Goal: Task Accomplishment & Management: Use online tool/utility

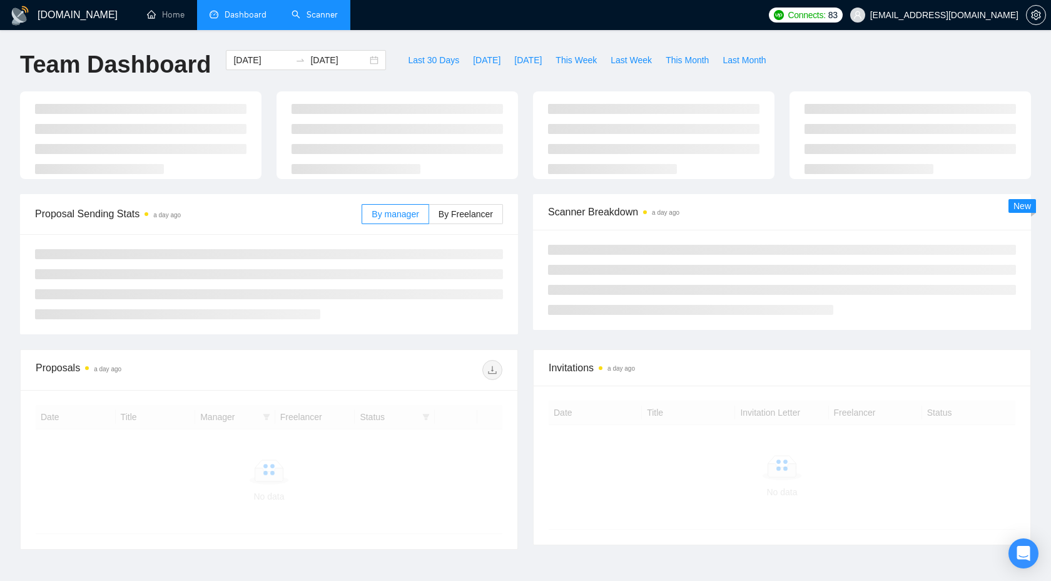
click at [333, 14] on link "Scanner" at bounding box center [315, 14] width 46 height 11
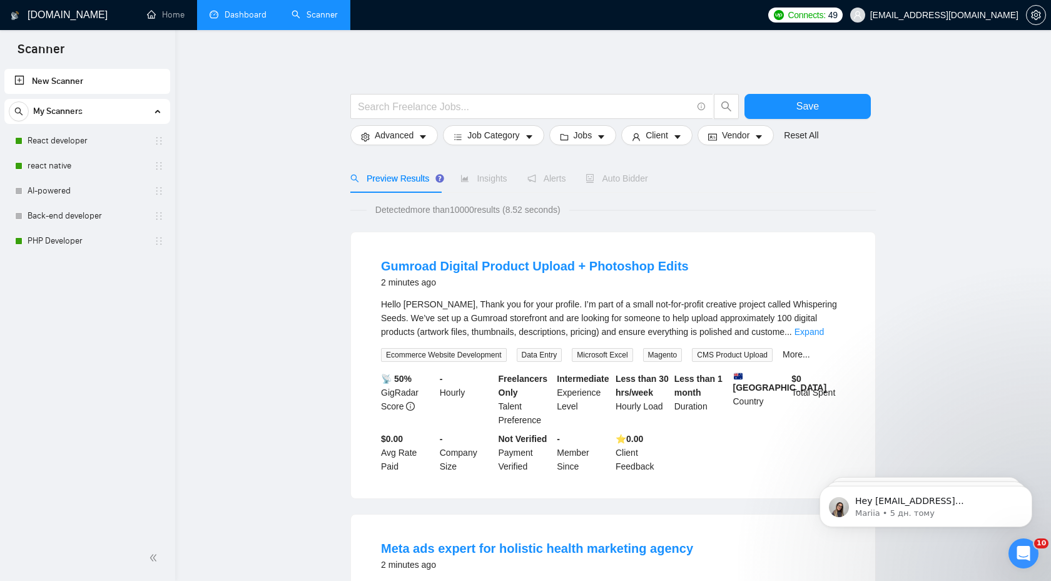
click at [220, 9] on link "Dashboard" at bounding box center [238, 14] width 57 height 11
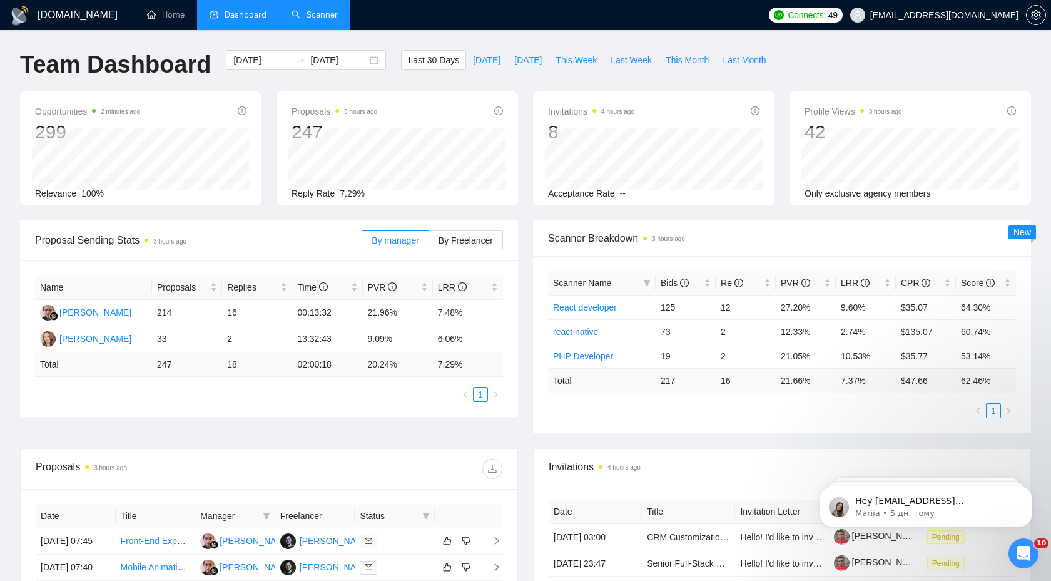
click at [330, 15] on link "Scanner" at bounding box center [315, 14] width 46 height 11
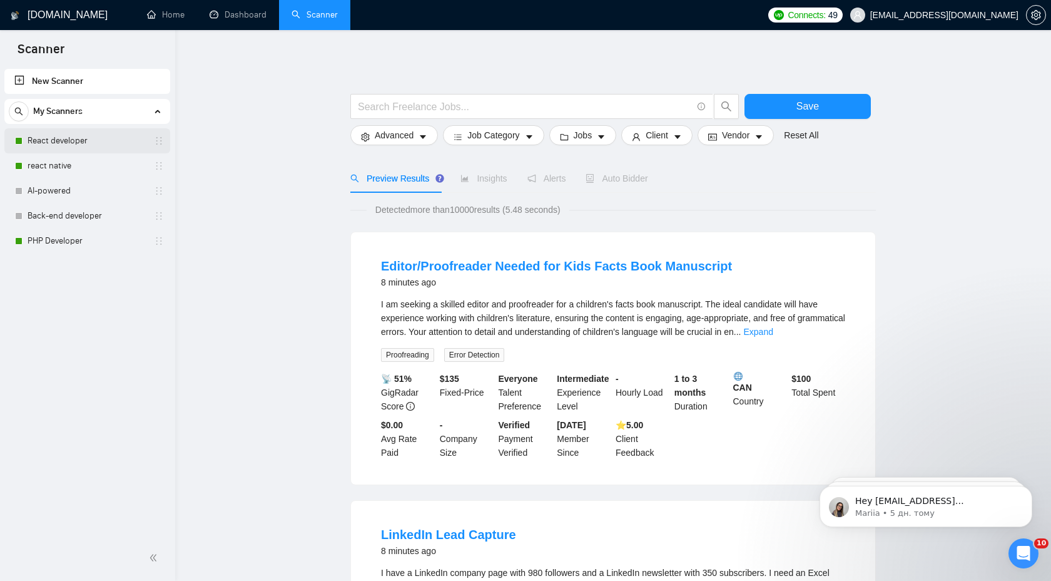
click at [96, 148] on link "React developer" at bounding box center [87, 140] width 119 height 25
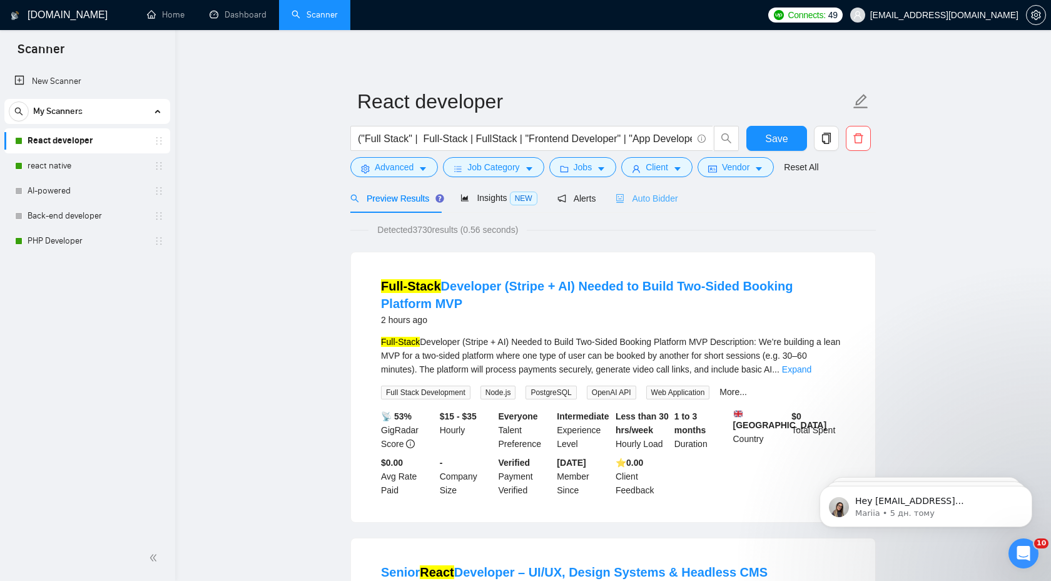
click at [650, 205] on div "Auto Bidder" at bounding box center [647, 197] width 62 height 29
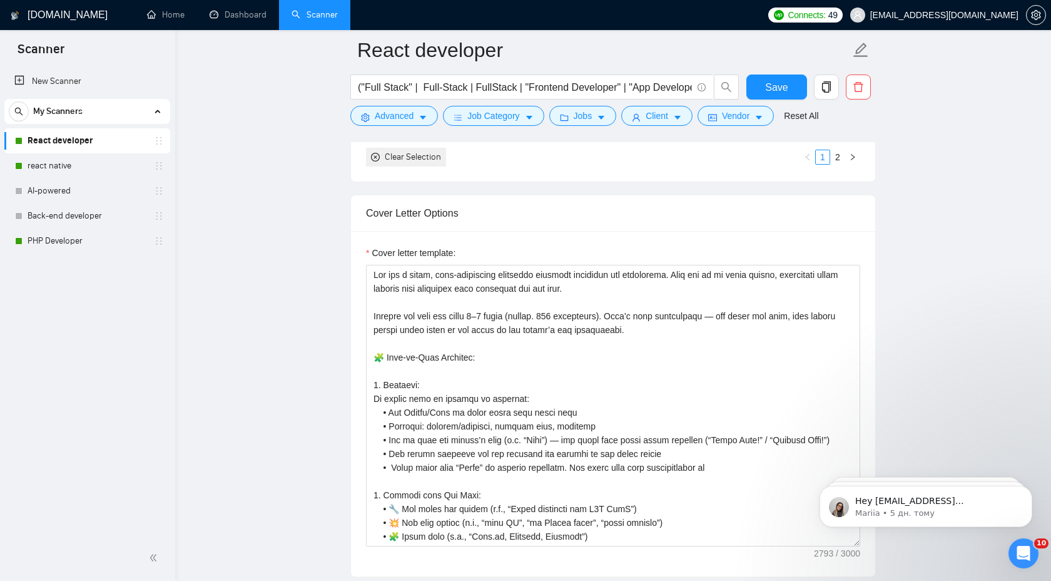
scroll to position [1365, 0]
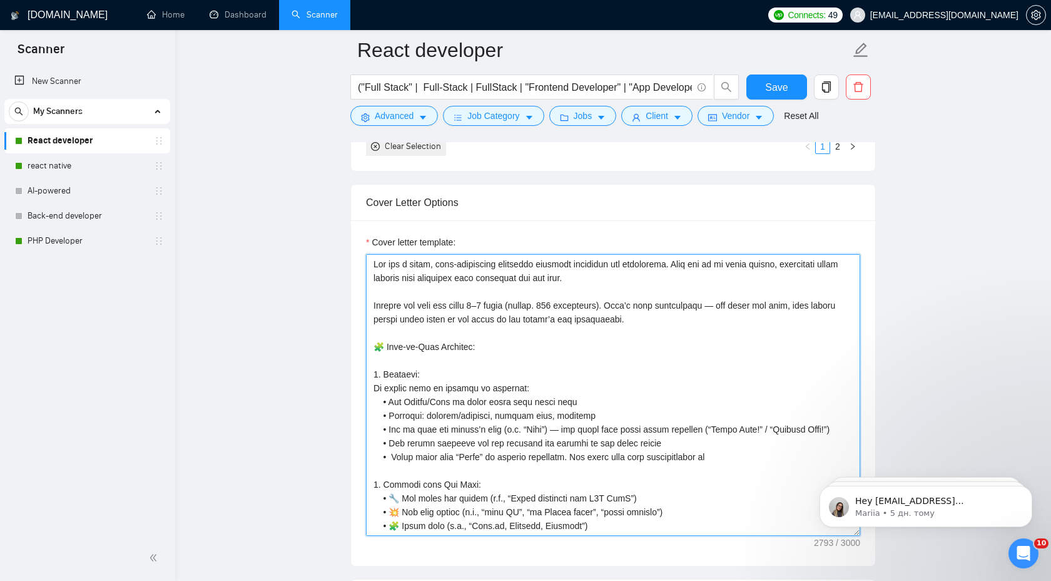
click at [619, 307] on textarea "Cover letter template:" at bounding box center [613, 395] width 494 height 282
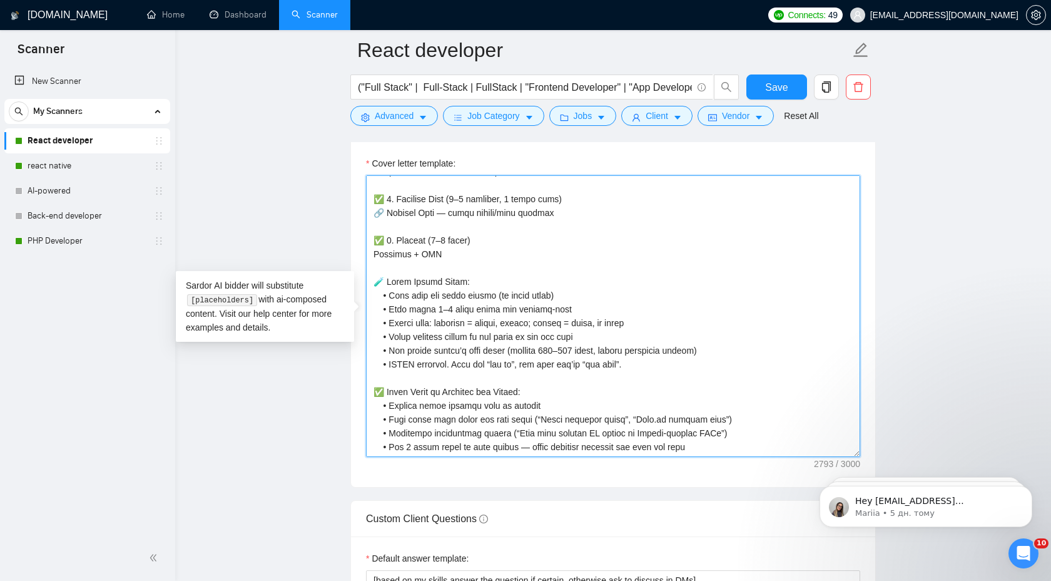
scroll to position [1473, 0]
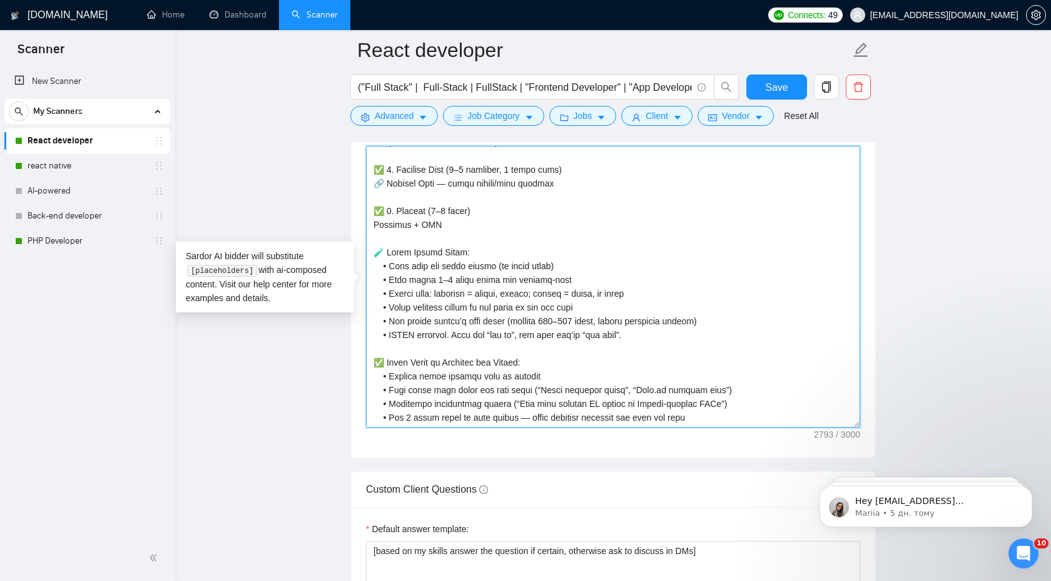
drag, startPoint x: 375, startPoint y: 265, endPoint x: 566, endPoint y: 414, distance: 243.0
click at [566, 414] on textarea "Cover letter template:" at bounding box center [613, 287] width 494 height 282
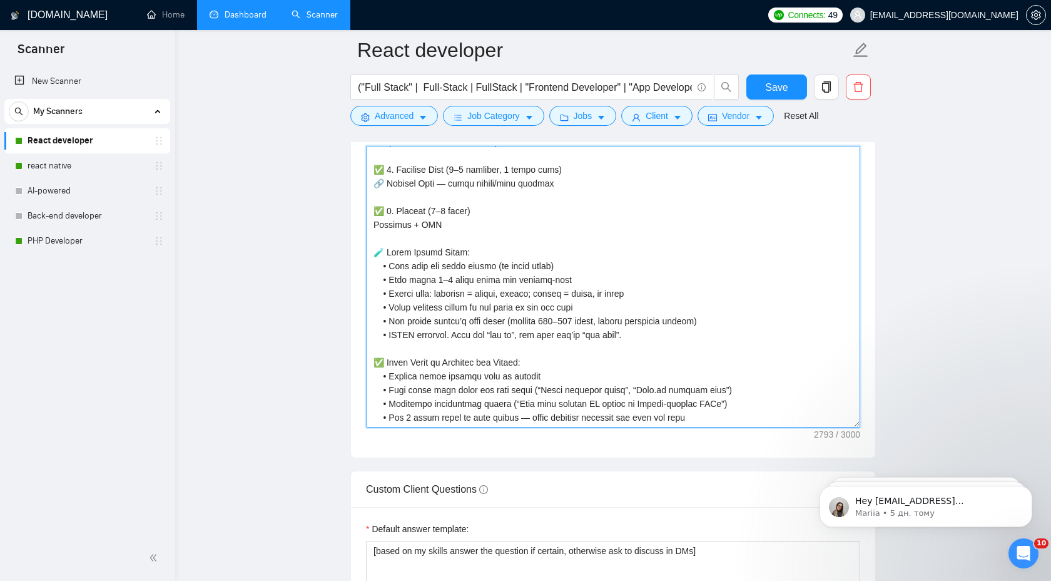
scroll to position [1466, 0]
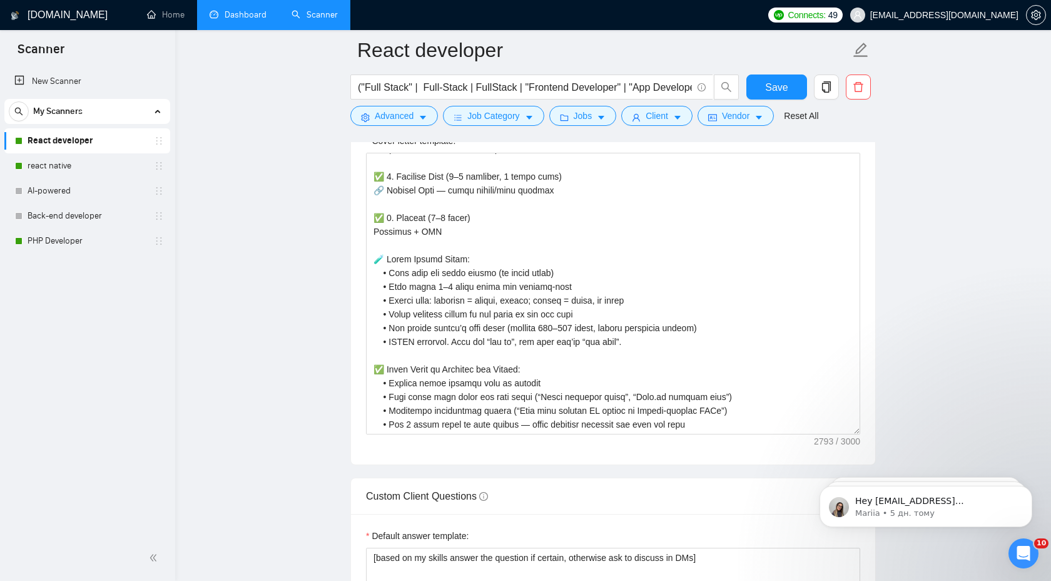
click at [232, 20] on link "Dashboard" at bounding box center [238, 14] width 57 height 11
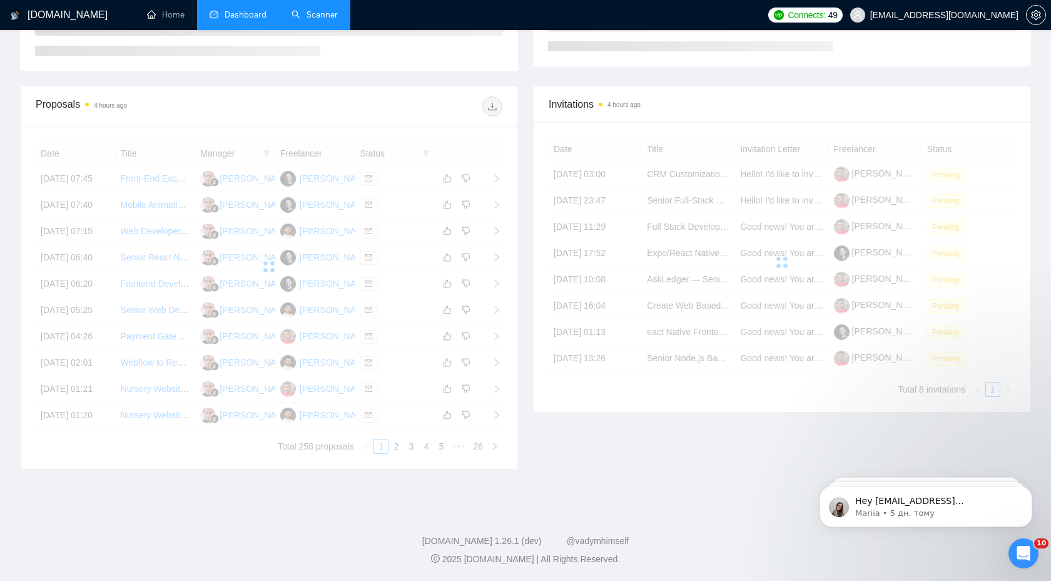
scroll to position [120, 0]
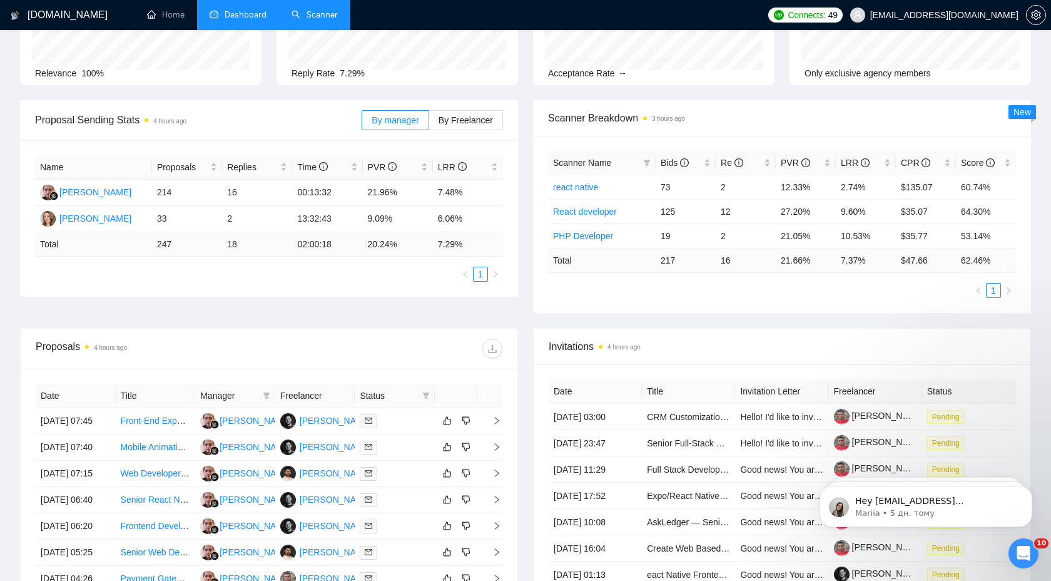
click at [178, 123] on time "4 hours ago" at bounding box center [169, 121] width 33 height 7
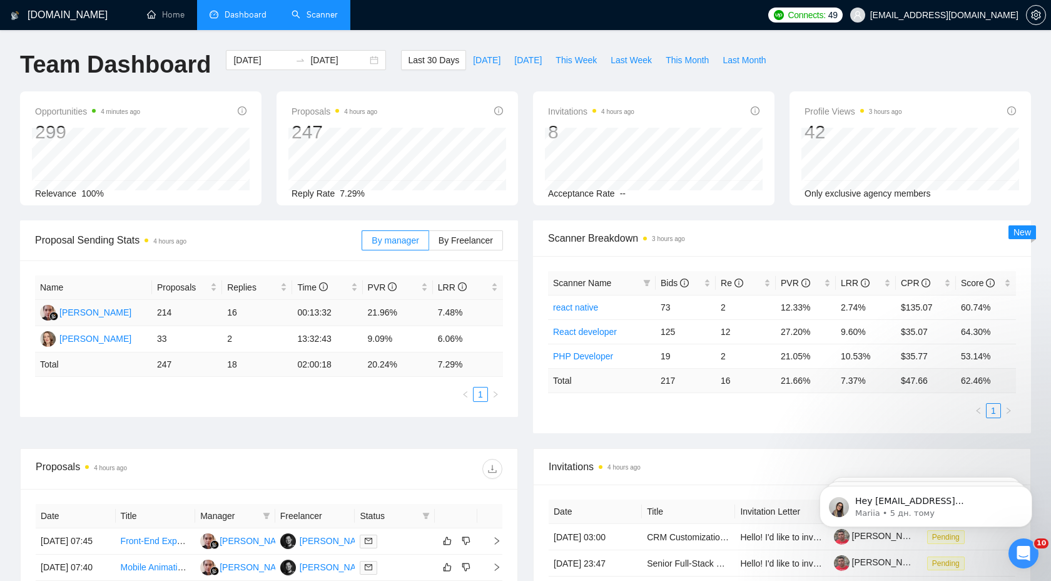
click at [232, 310] on td "16" at bounding box center [257, 313] width 70 height 26
